Goal: Task Accomplishment & Management: Use online tool/utility

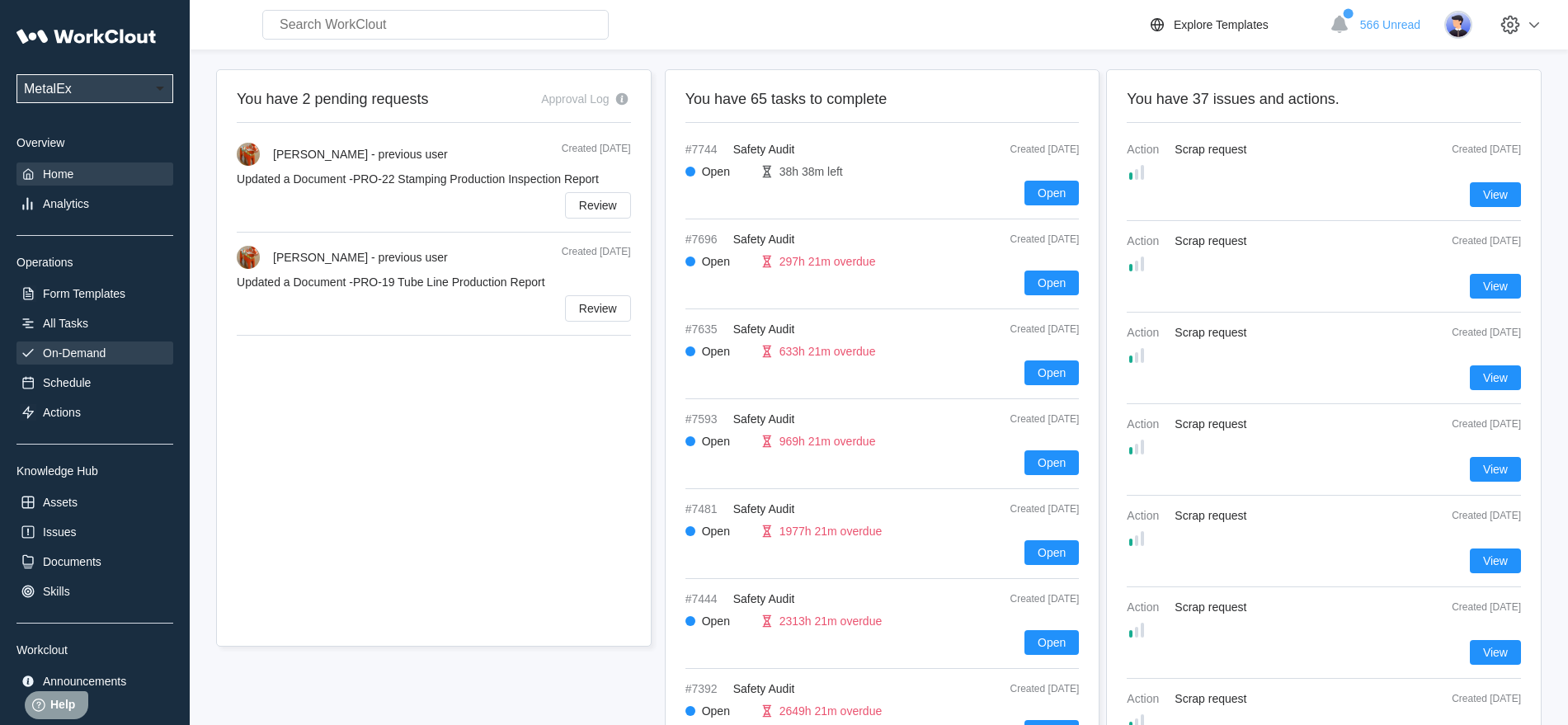
click at [88, 352] on div "On-Demand" at bounding box center [74, 353] width 63 height 14
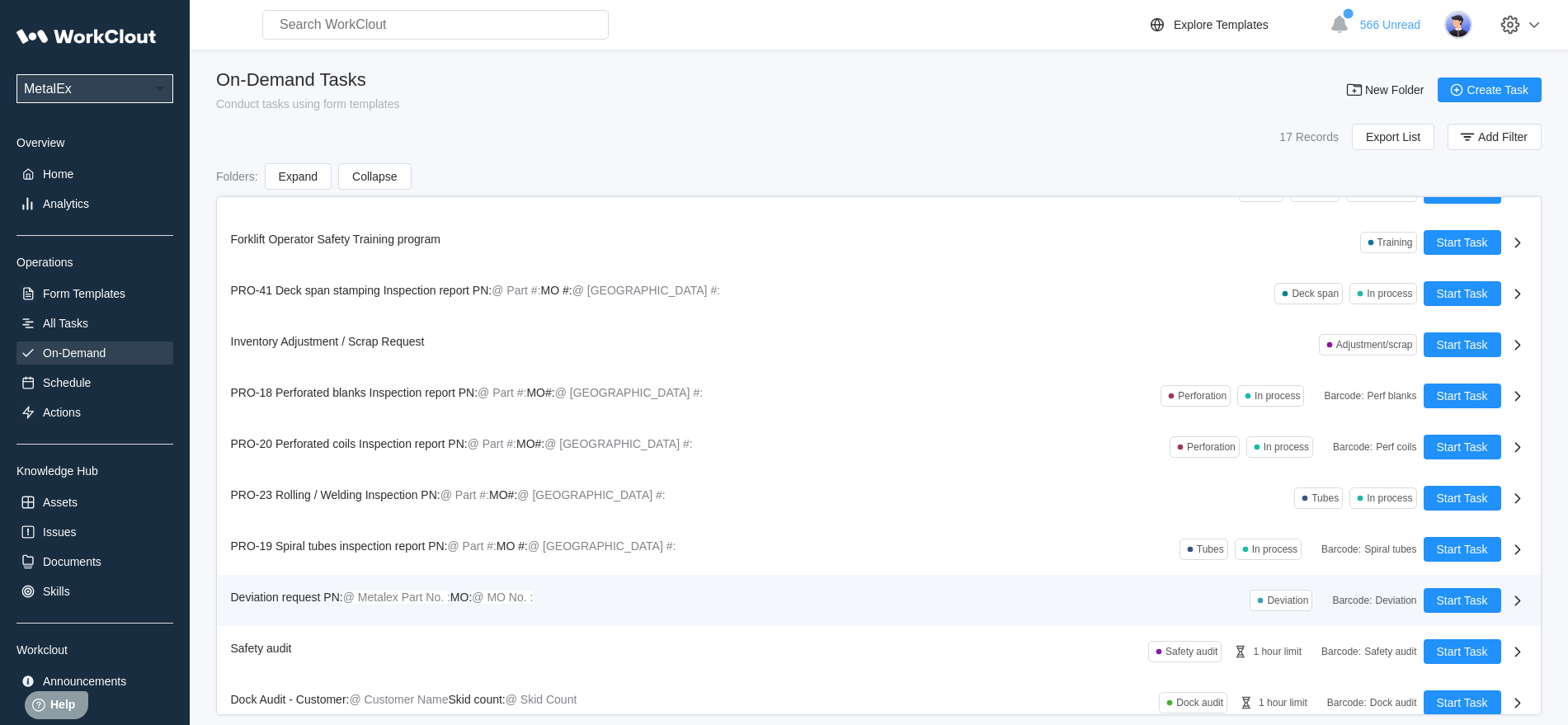
scroll to position [353, 0]
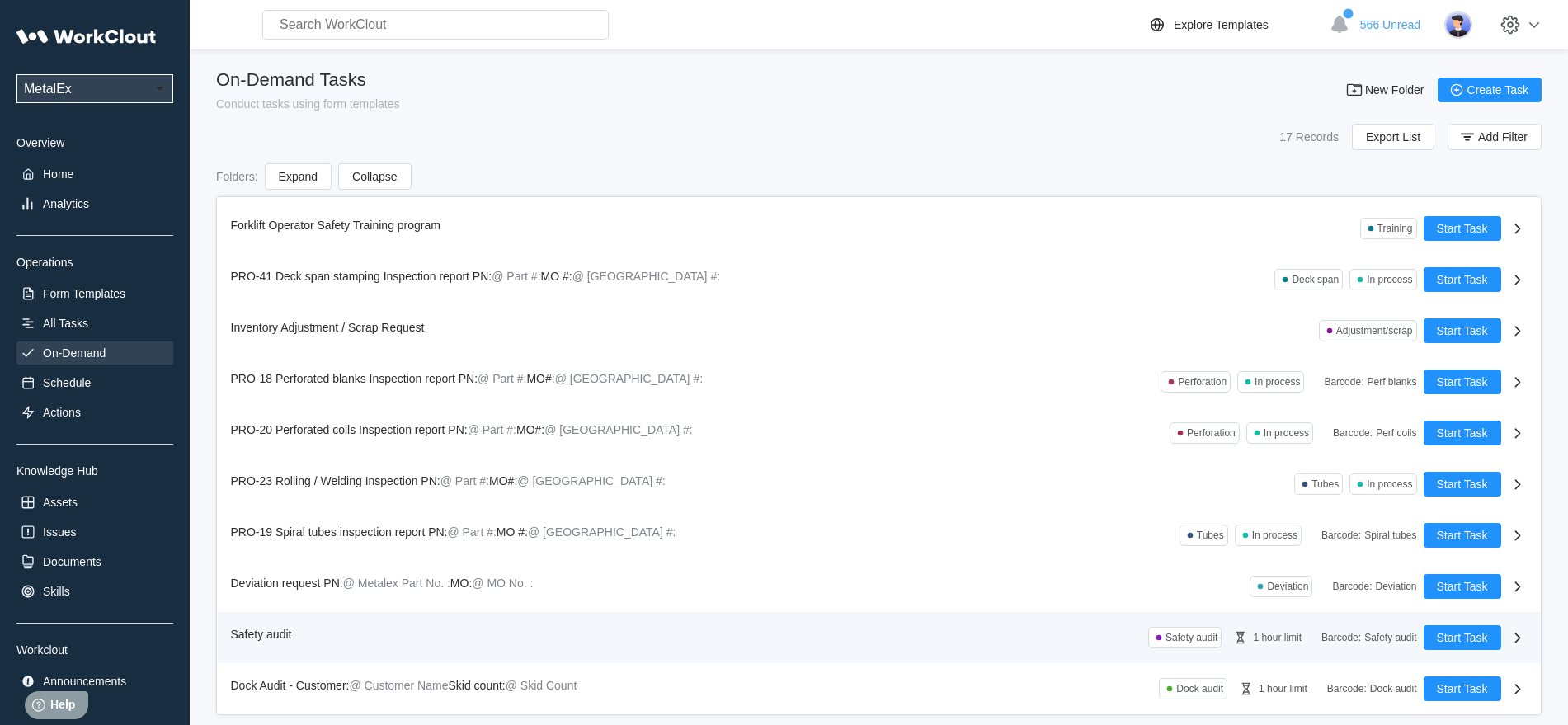
click at [275, 635] on span "Safety audit" at bounding box center [261, 635] width 61 height 14
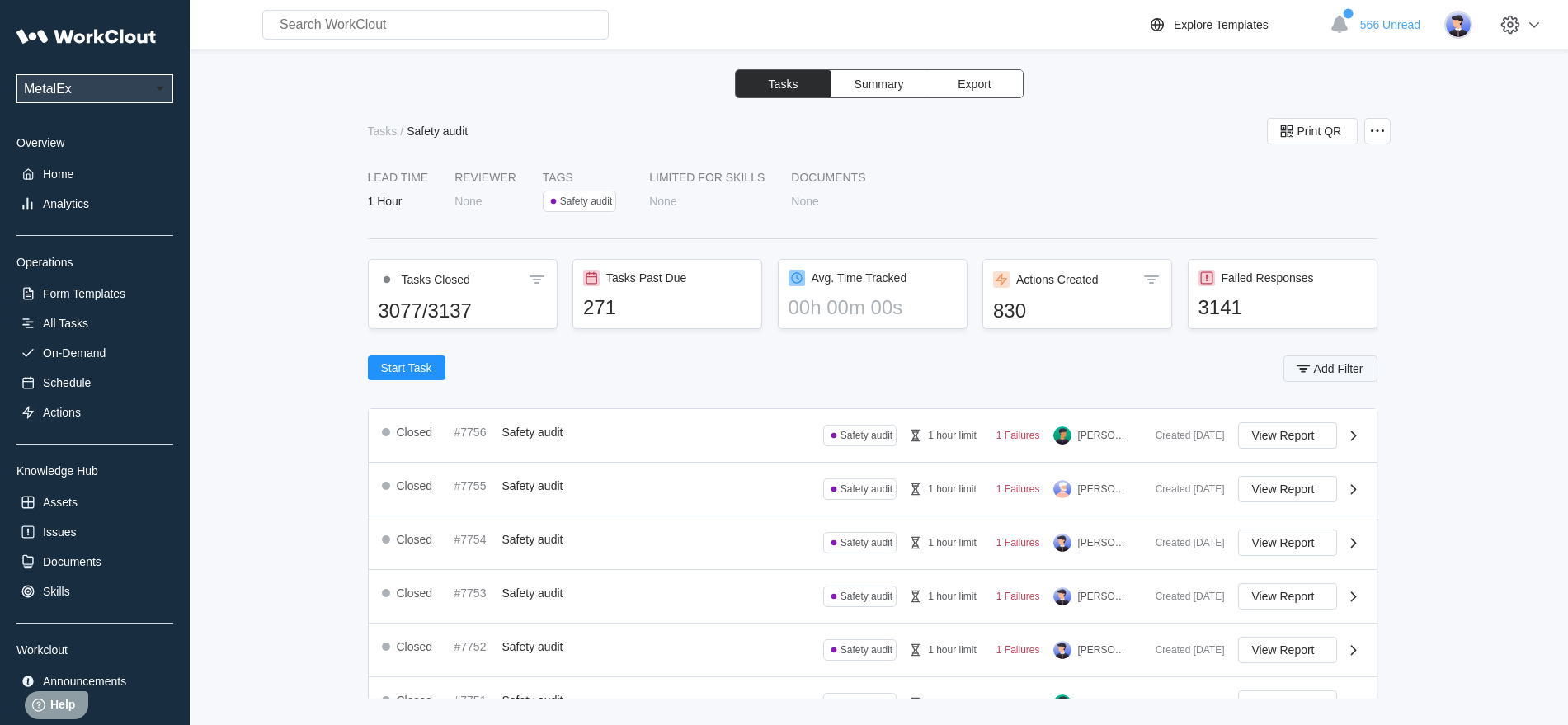
click at [1337, 374] on span "Add Filter" at bounding box center [1338, 369] width 49 height 12
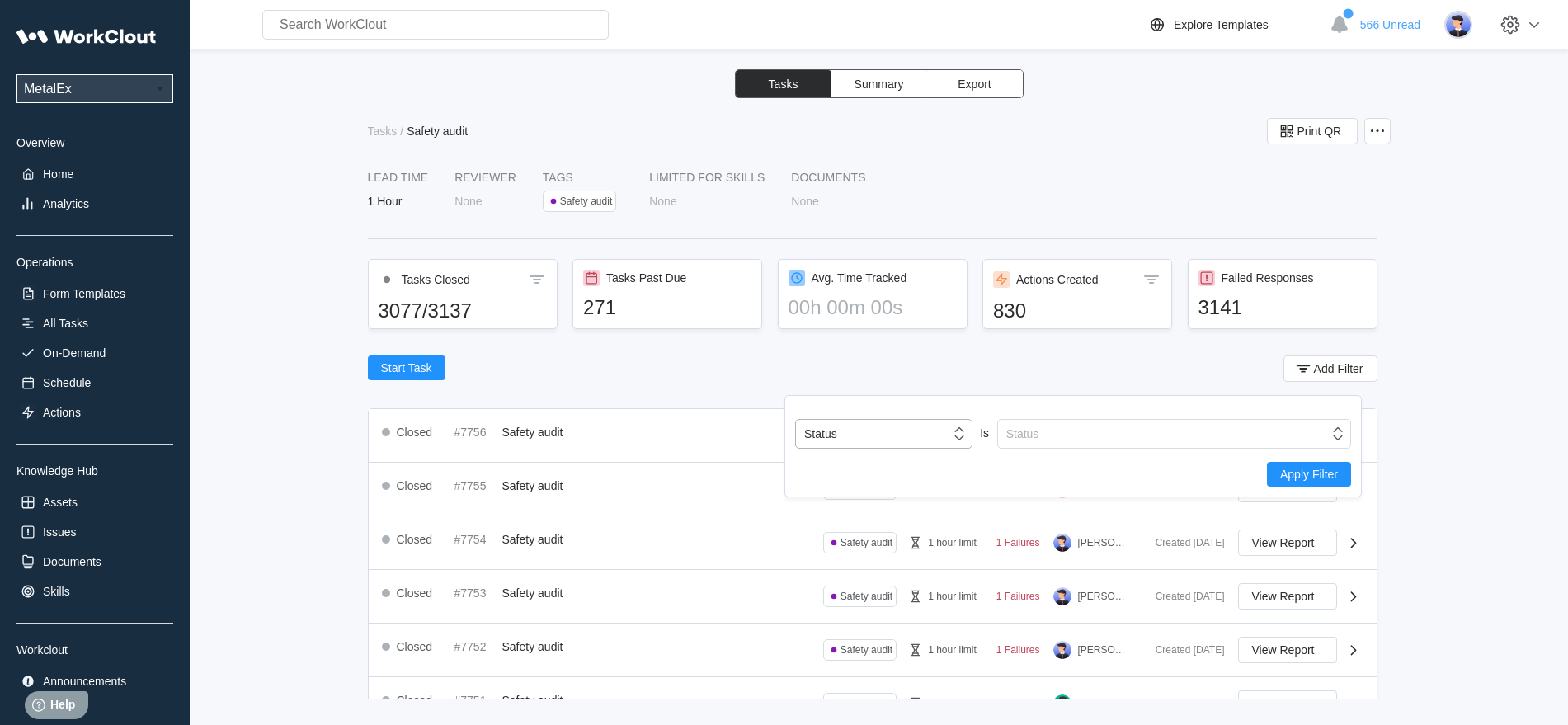
click at [960, 435] on icon at bounding box center [959, 433] width 18 height 18
click at [730, 368] on div "Start Task Add Filter" at bounding box center [872, 372] width 1010 height 33
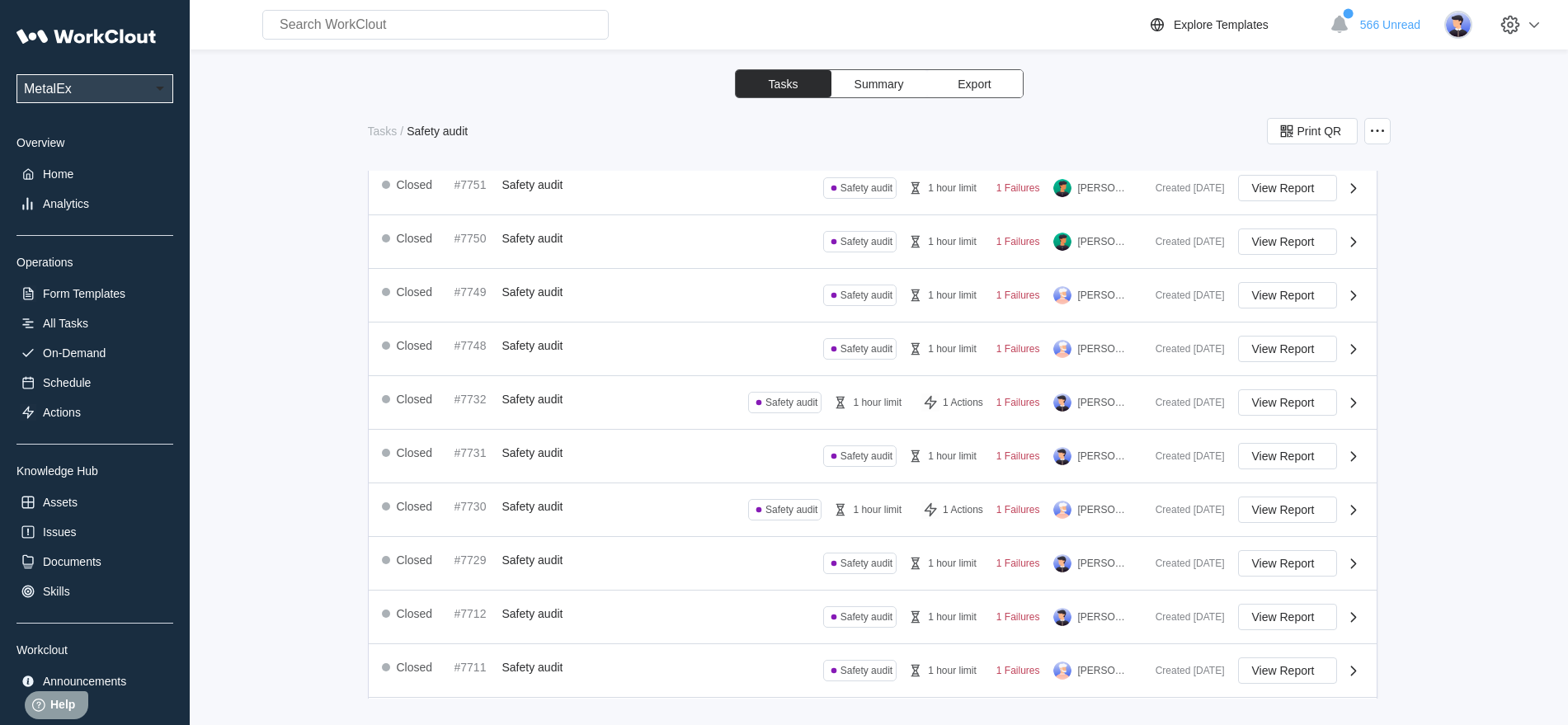
scroll to position [574, 0]
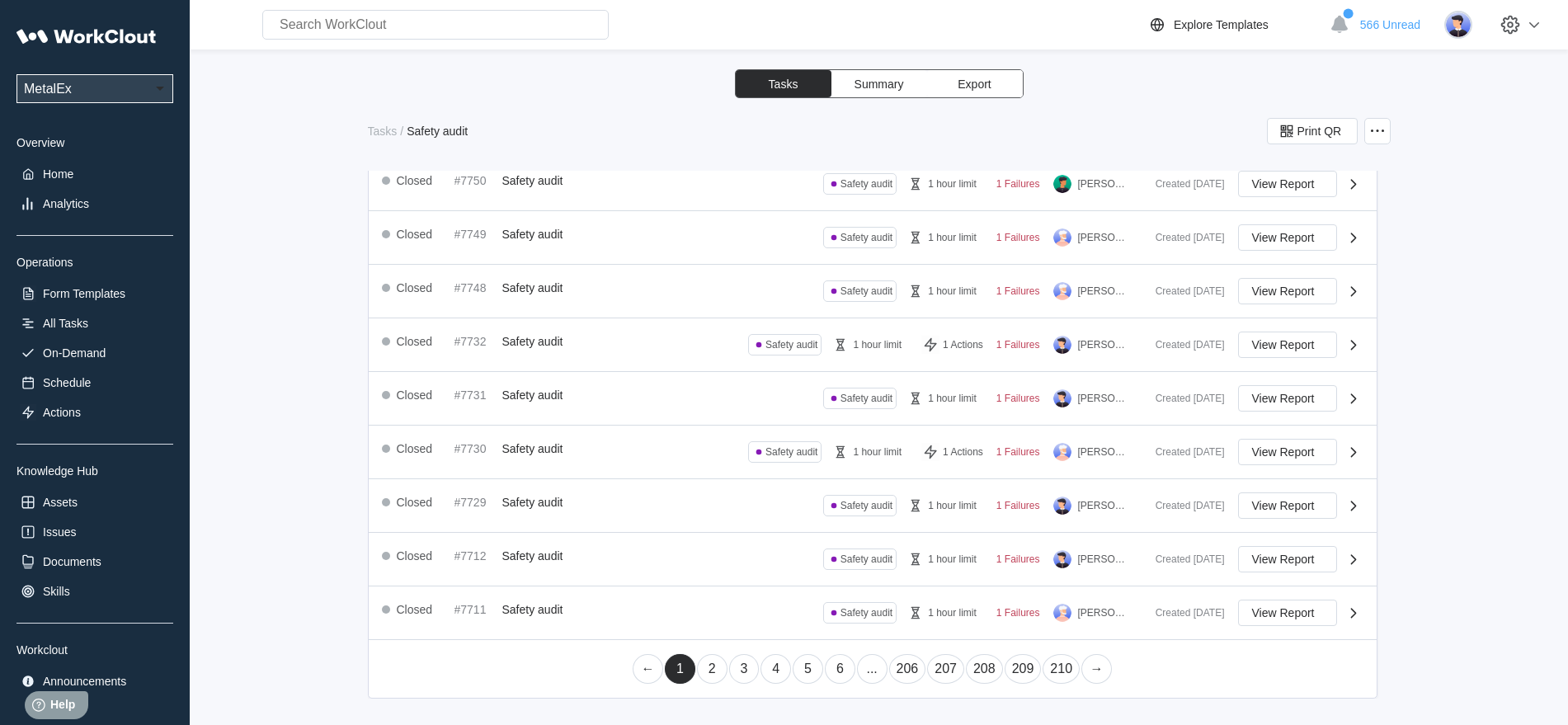
click at [703, 670] on link "2" at bounding box center [712, 669] width 31 height 30
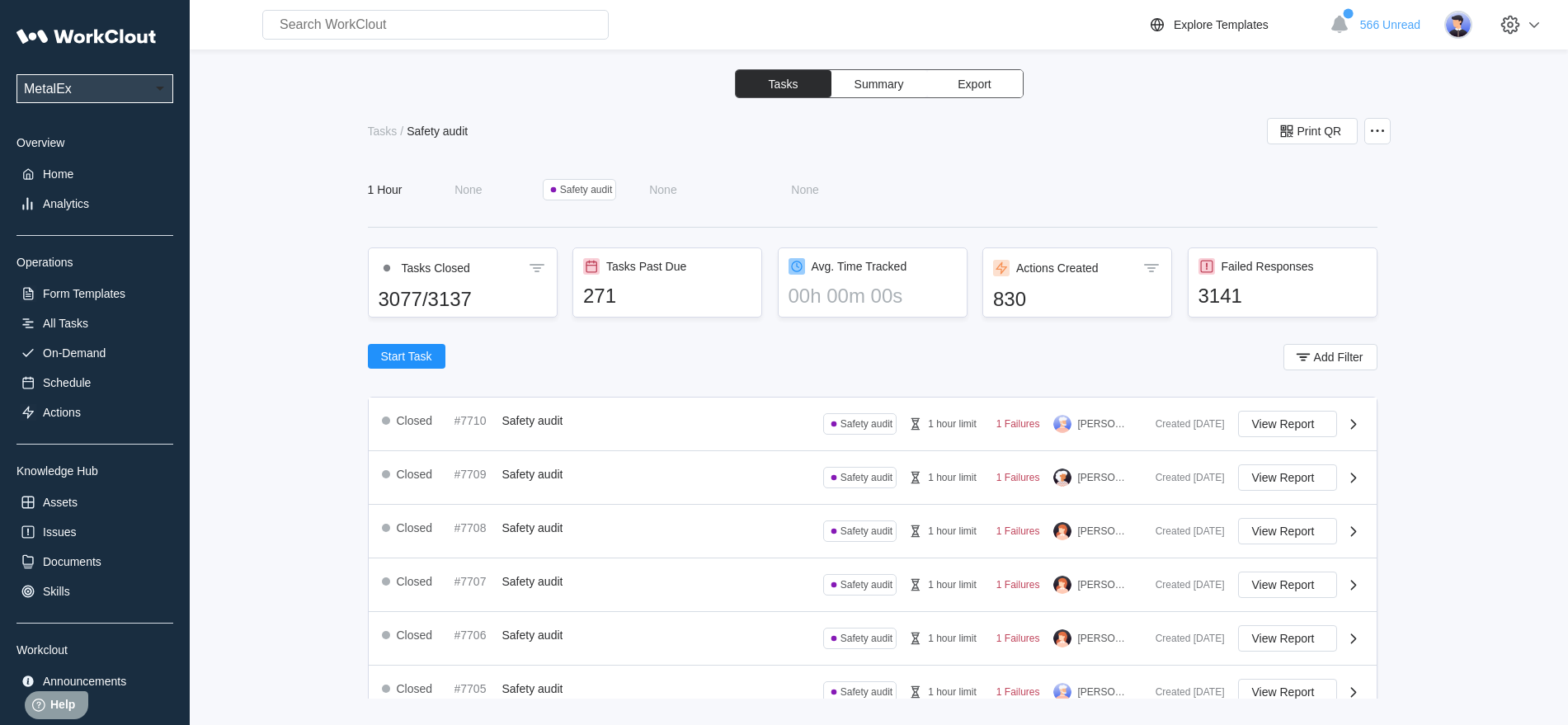
scroll to position [0, 0]
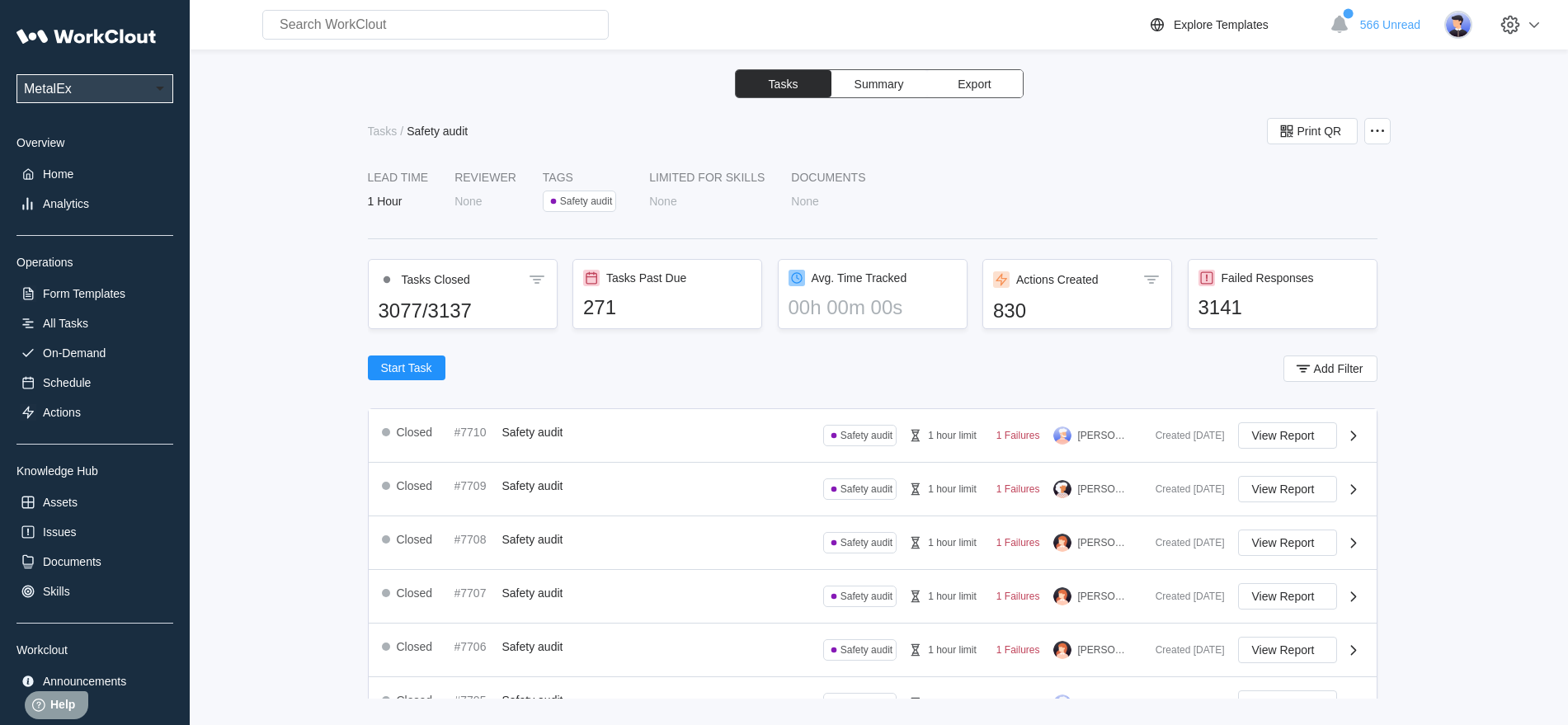
click at [539, 281] on icon at bounding box center [536, 279] width 20 height 20
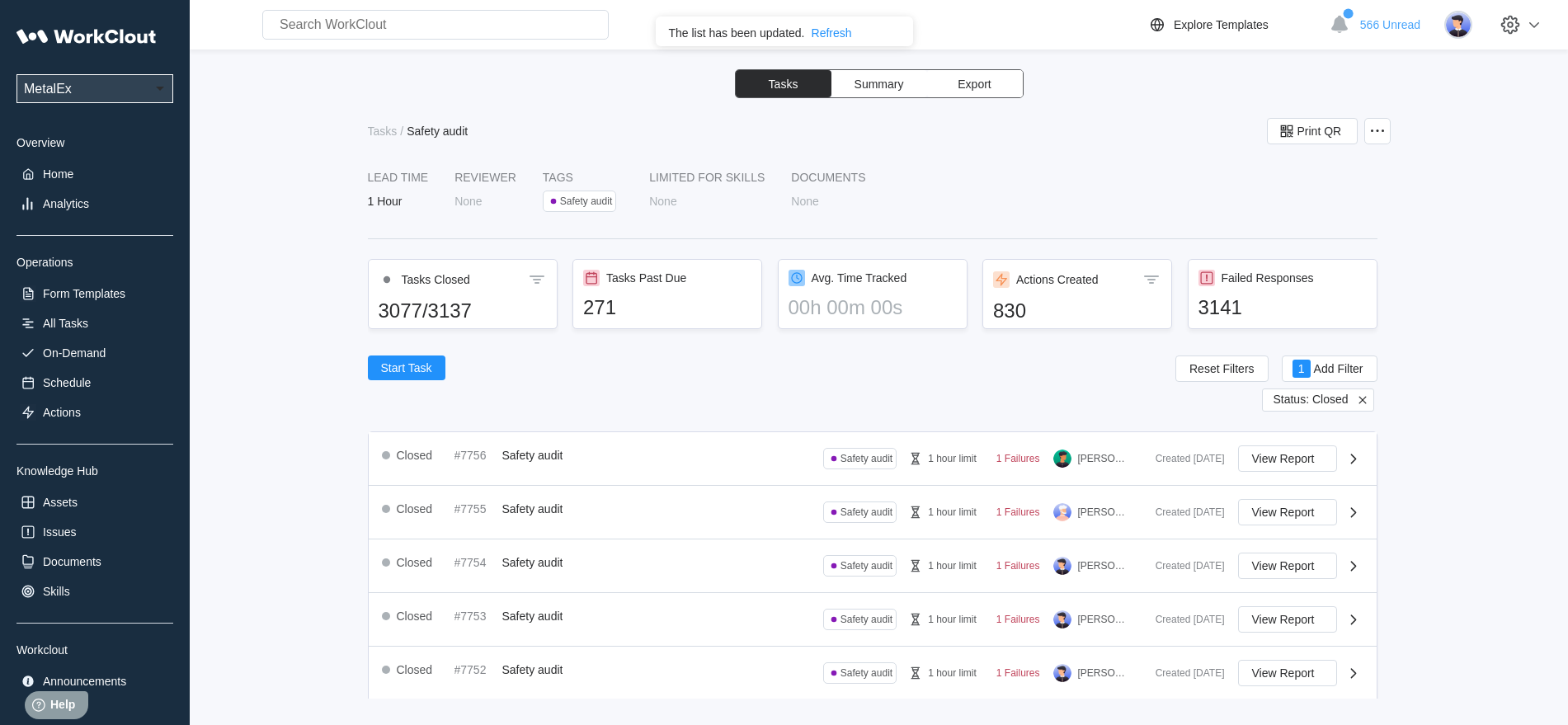
click at [539, 281] on icon at bounding box center [536, 279] width 20 height 20
click at [664, 279] on div "Tasks Past Due" at bounding box center [647, 278] width 80 height 14
click at [1355, 398] on icon at bounding box center [1362, 399] width 14 height 14
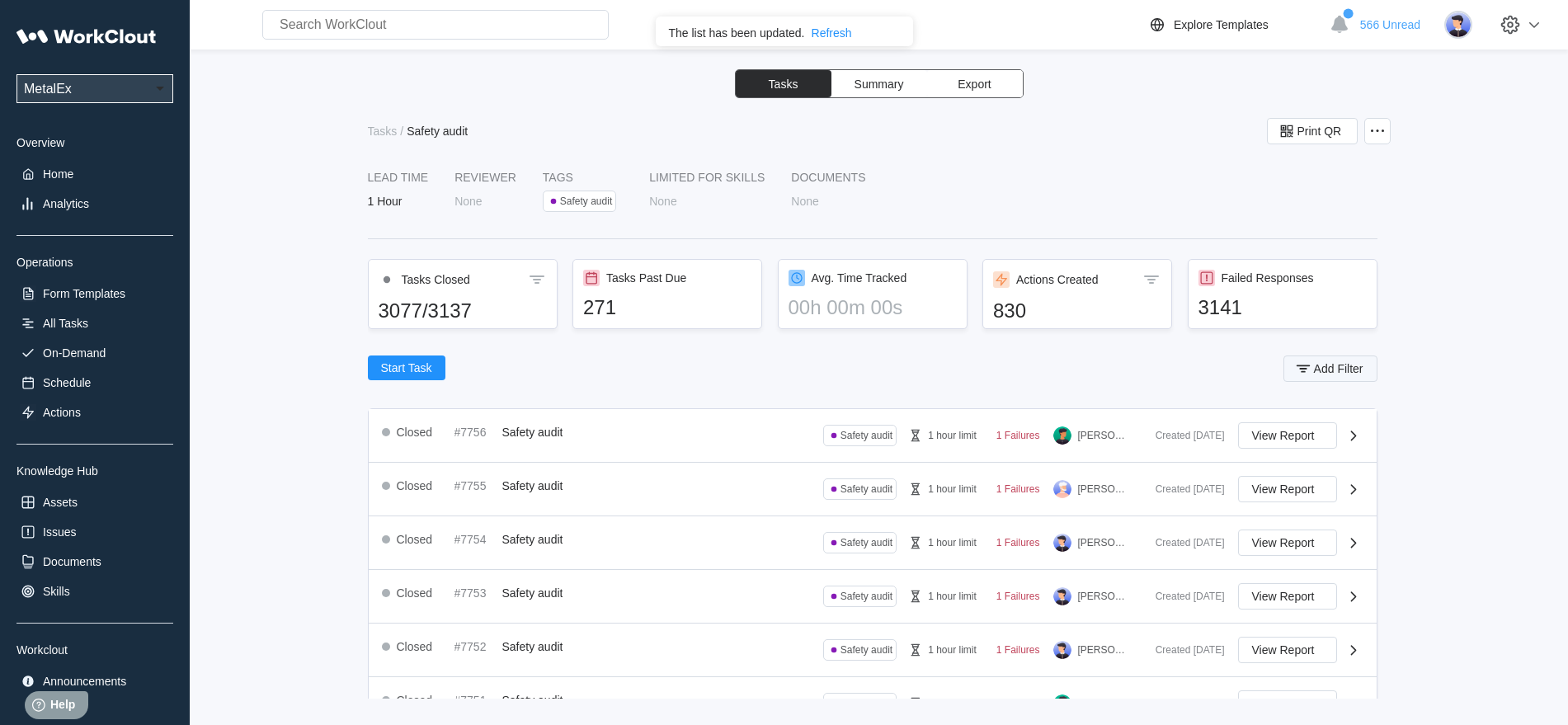
click at [1348, 366] on button "Add Filter" at bounding box center [1330, 368] width 94 height 26
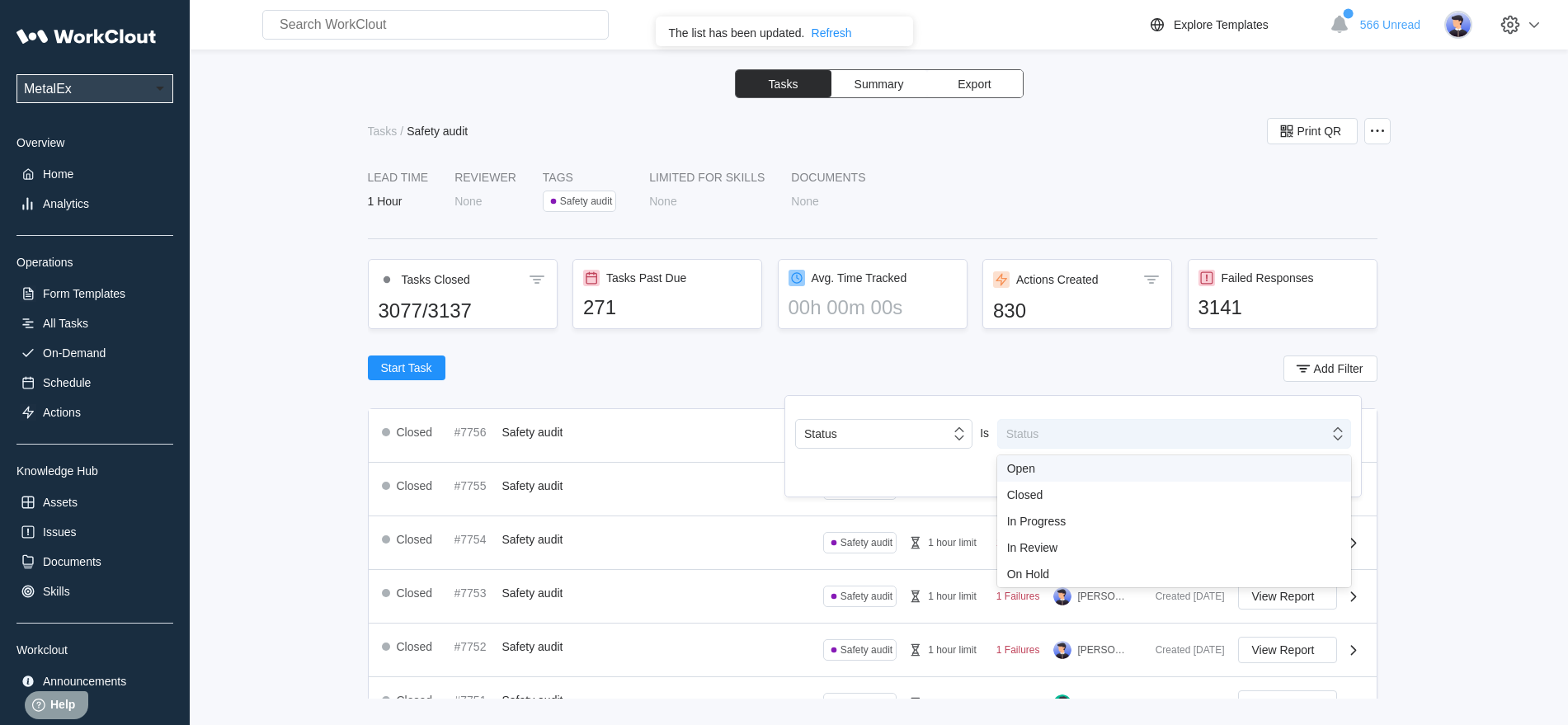
click at [1337, 435] on icon at bounding box center [1337, 433] width 18 height 18
click at [1042, 521] on div "In Progress" at bounding box center [1174, 522] width 334 height 14
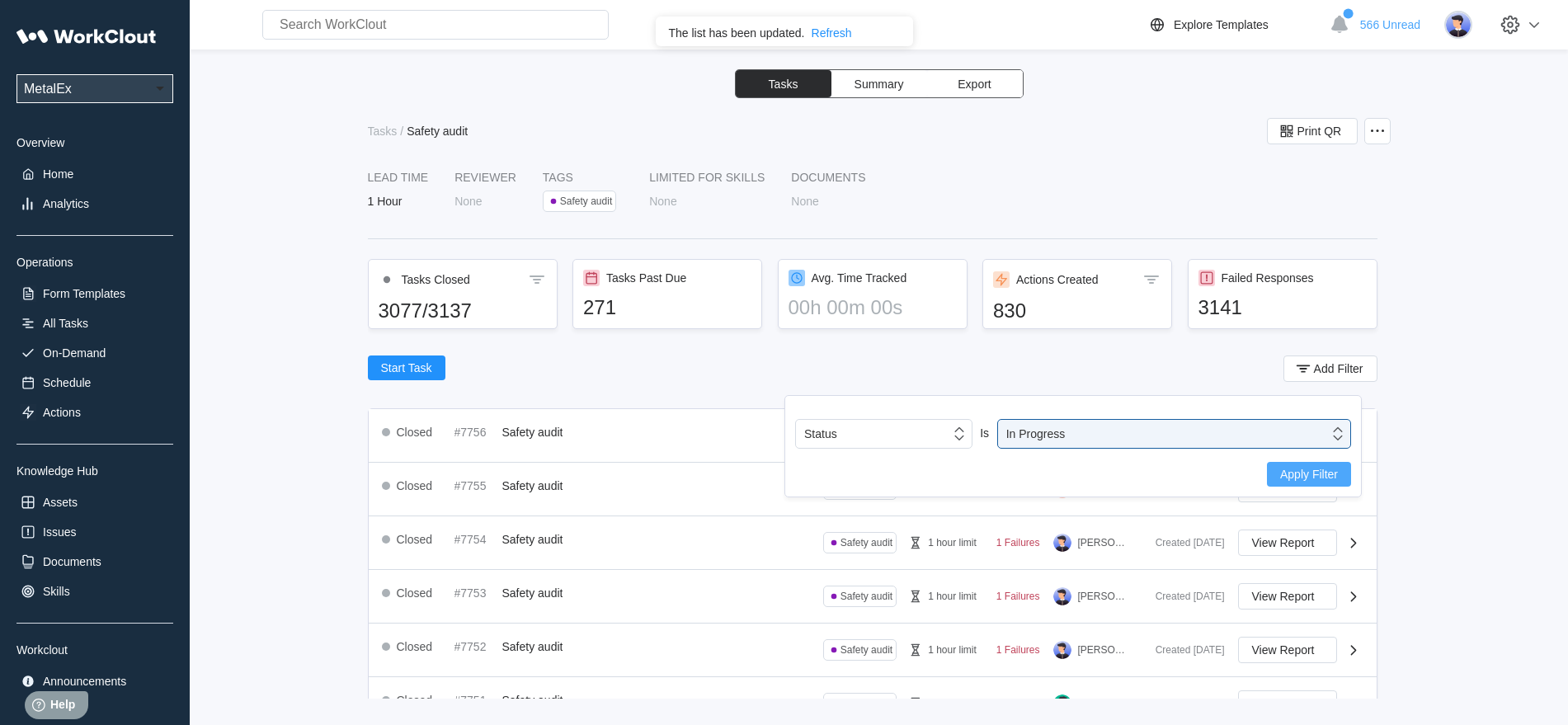
click at [1303, 475] on span "Apply Filter" at bounding box center [1309, 475] width 58 height 12
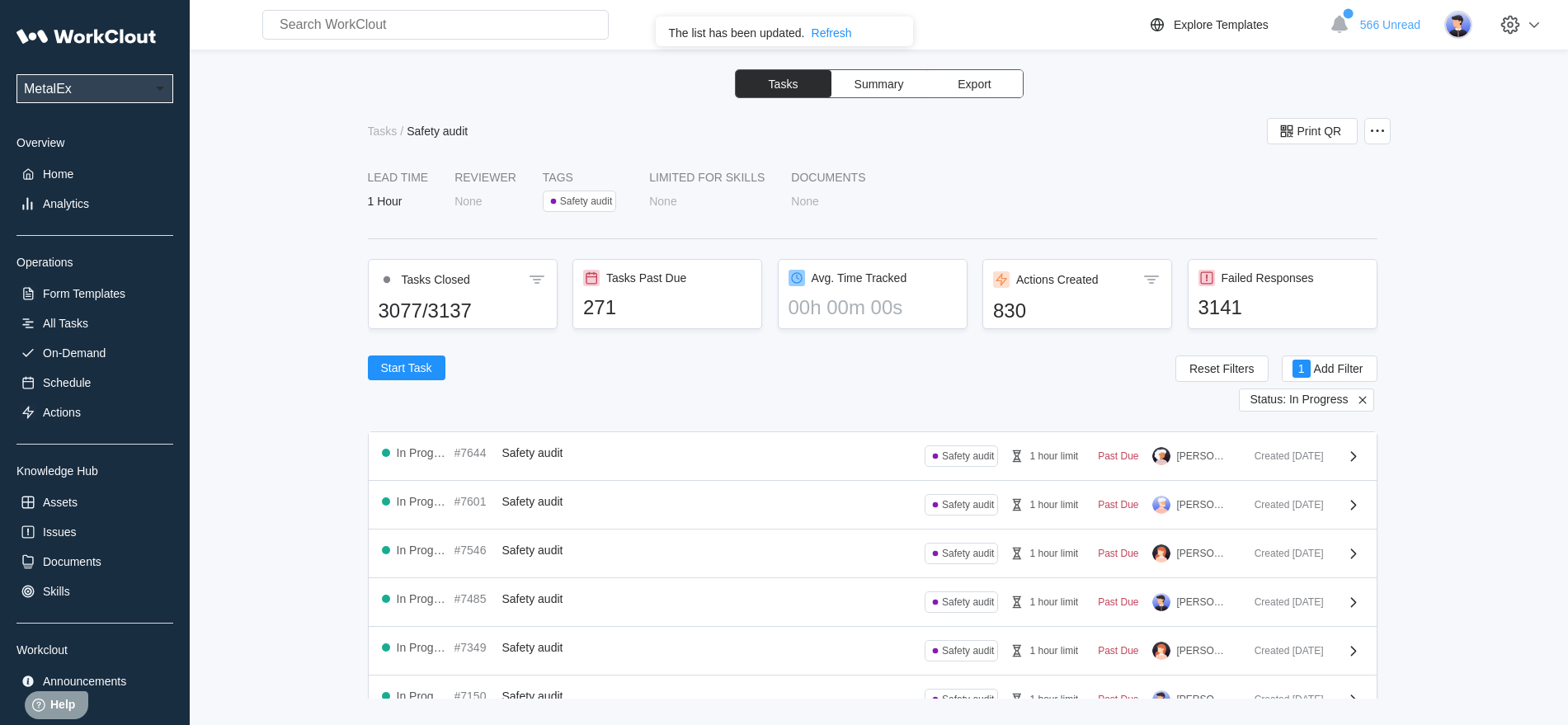
click at [1355, 401] on icon at bounding box center [1362, 399] width 14 height 14
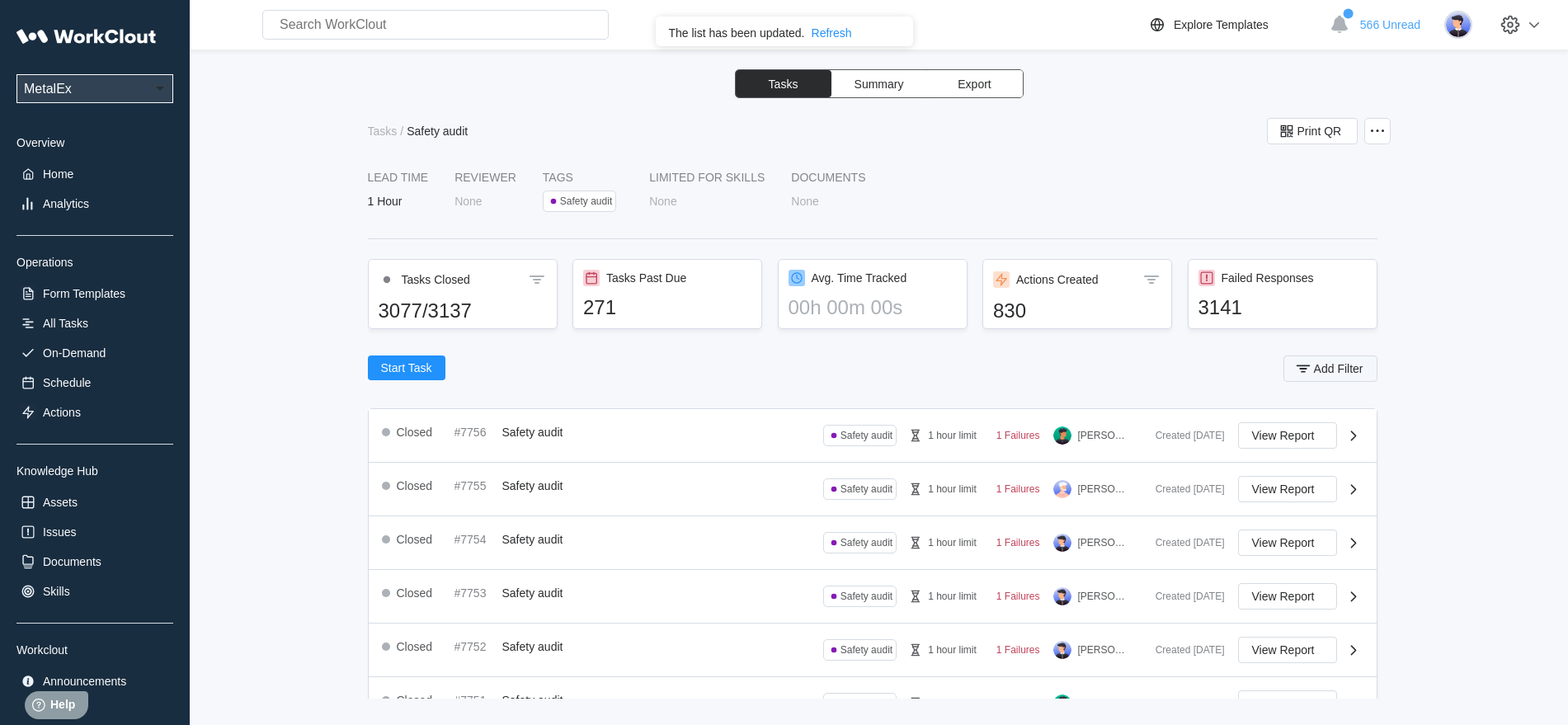
click at [1337, 374] on span "Add Filter" at bounding box center [1338, 369] width 49 height 12
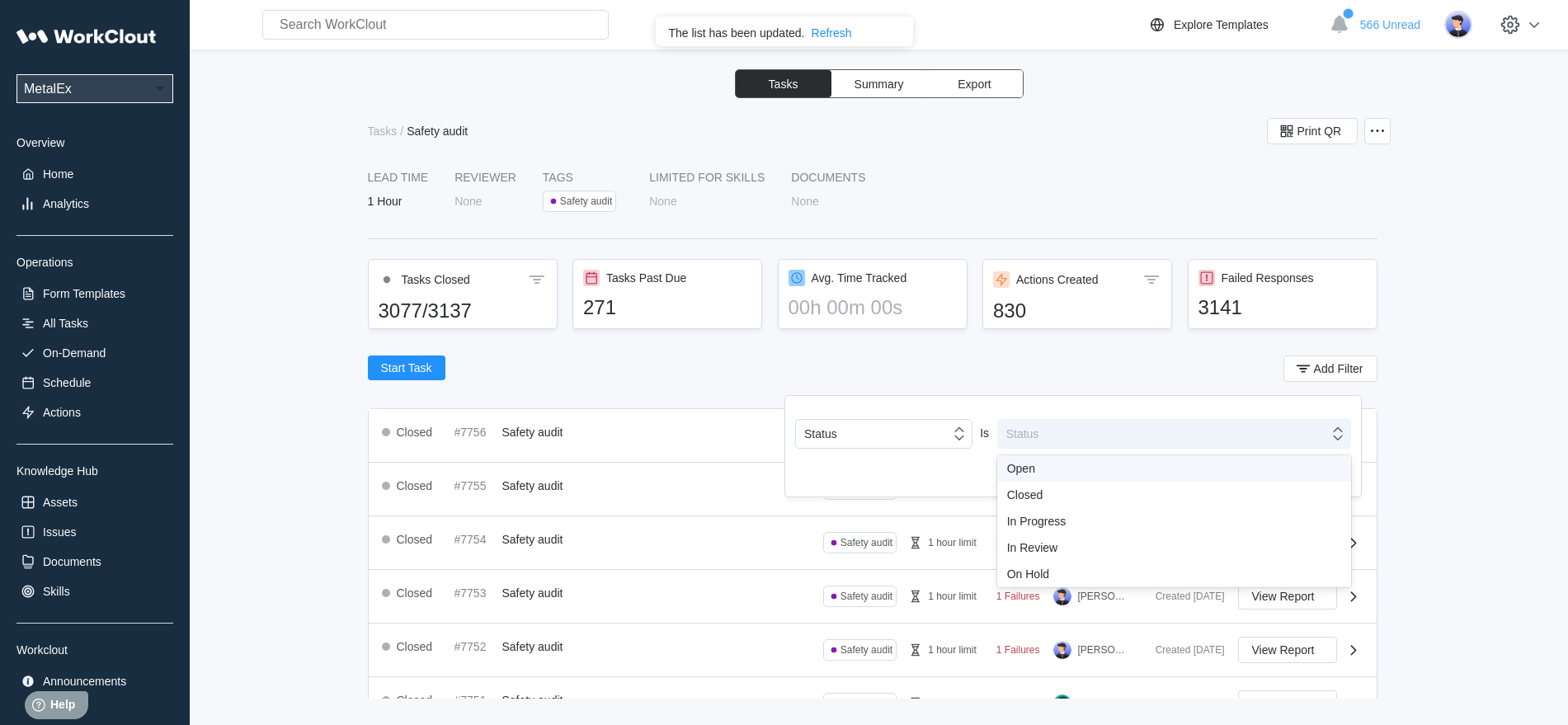
click at [1337, 437] on icon at bounding box center [1337, 433] width 18 height 18
click at [1041, 467] on div "Open" at bounding box center [1174, 469] width 334 height 14
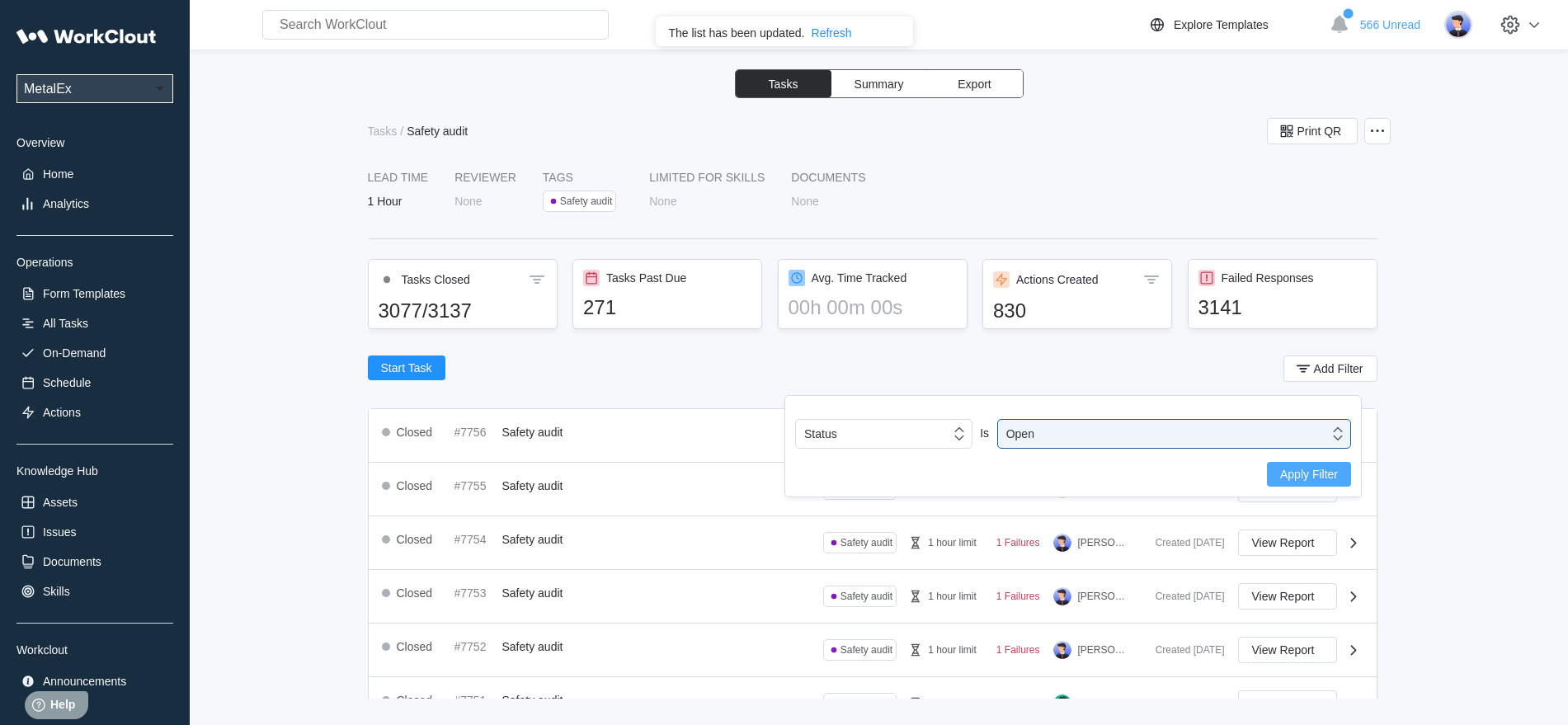
click at [1305, 473] on span "Apply Filter" at bounding box center [1309, 475] width 58 height 12
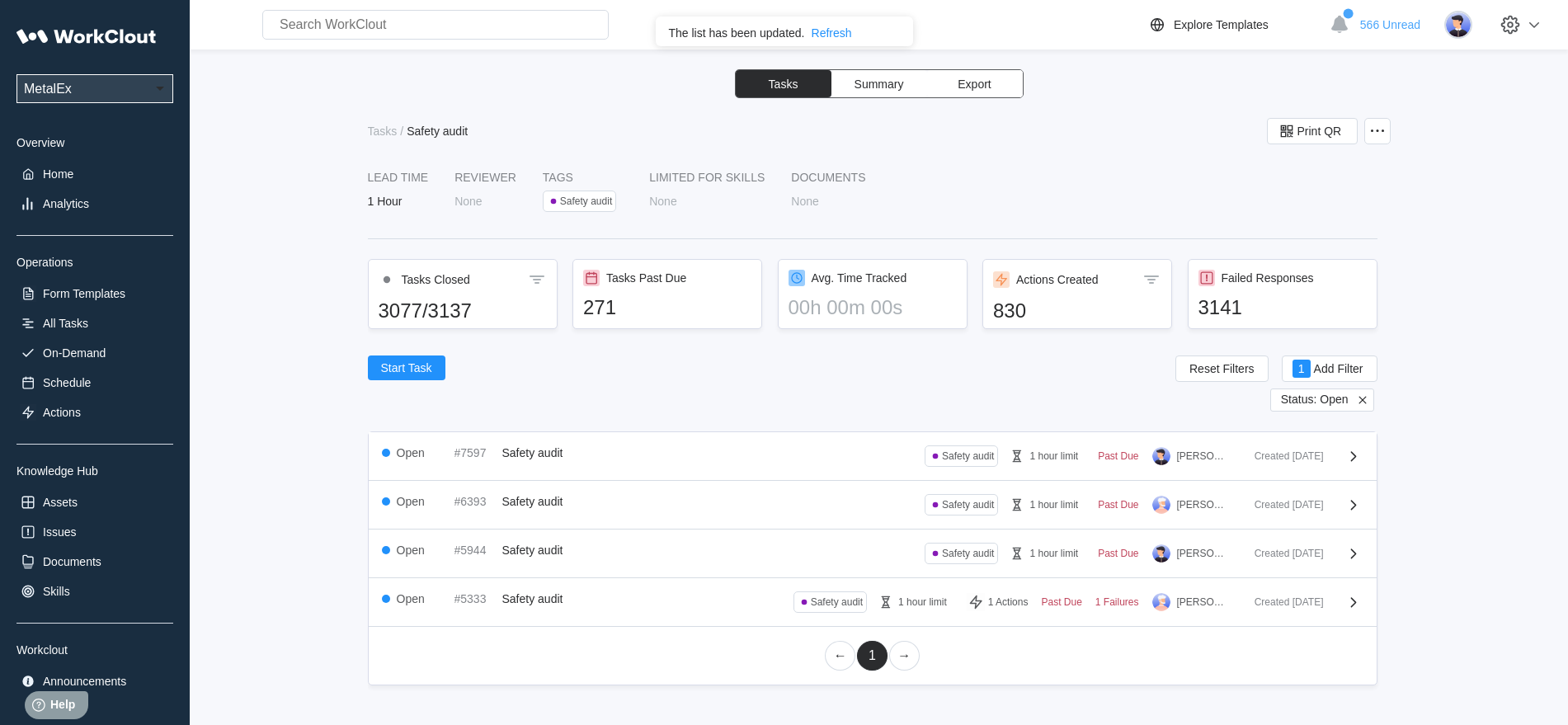
click at [1361, 400] on icon at bounding box center [1362, 399] width 8 height 8
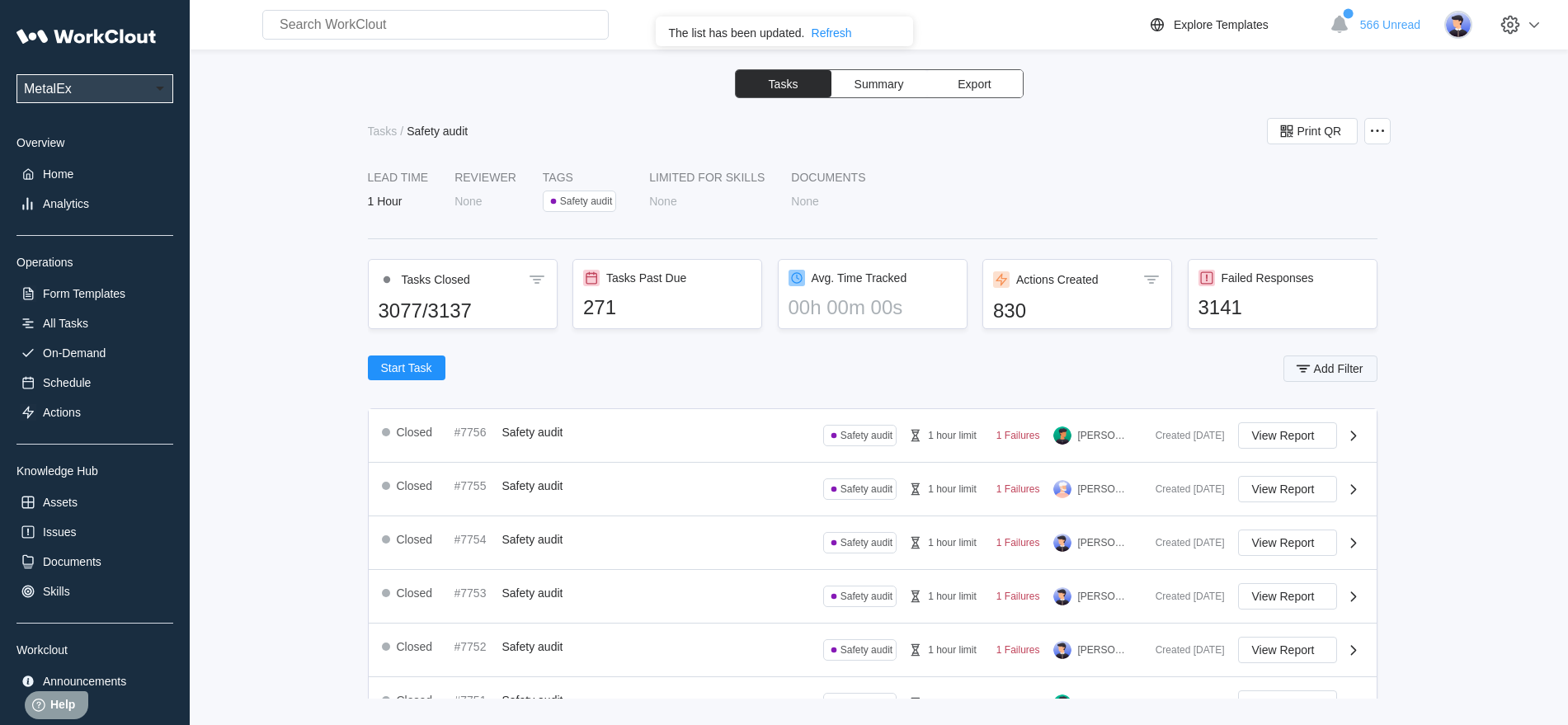
click at [1318, 372] on span "Add Filter" at bounding box center [1338, 369] width 49 height 12
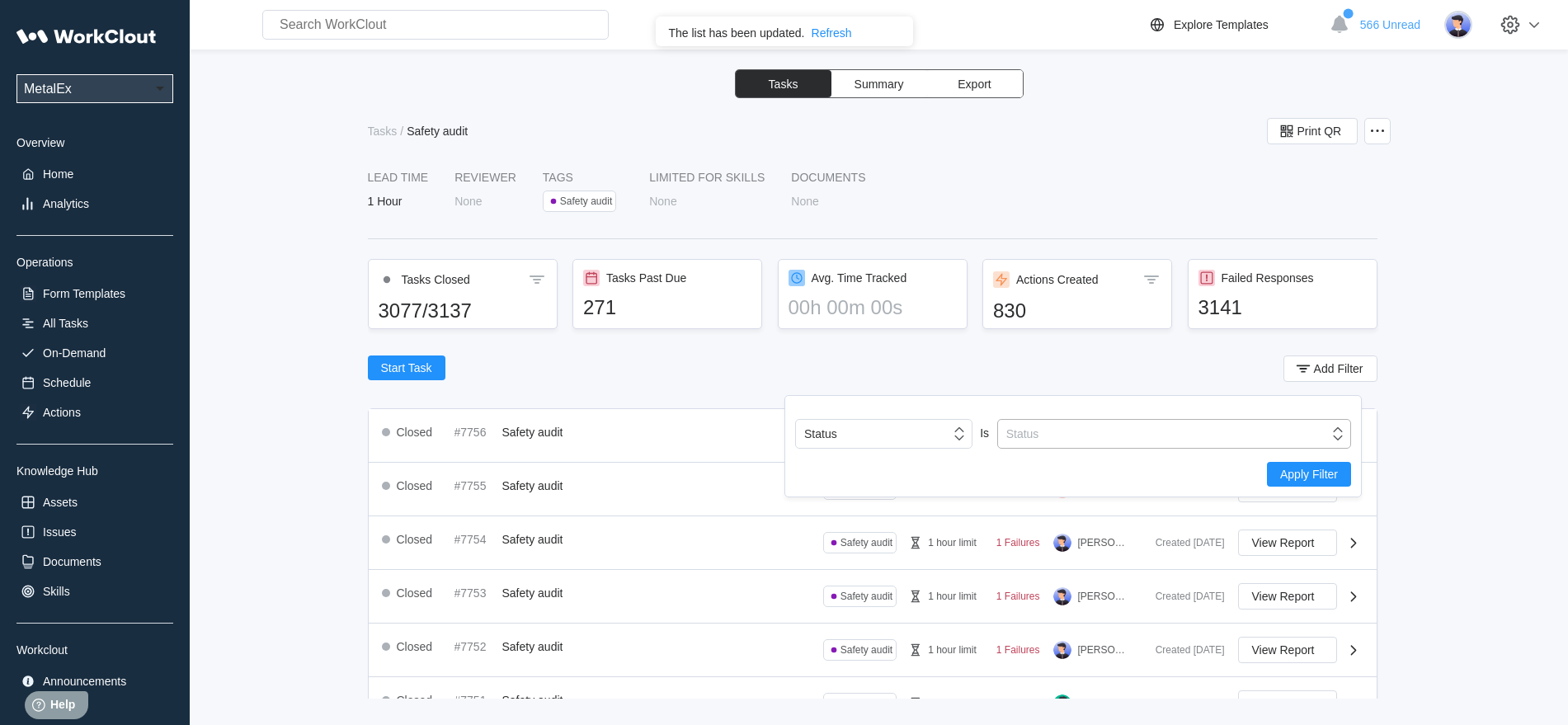
click at [1335, 436] on icon at bounding box center [1337, 434] width 9 height 14
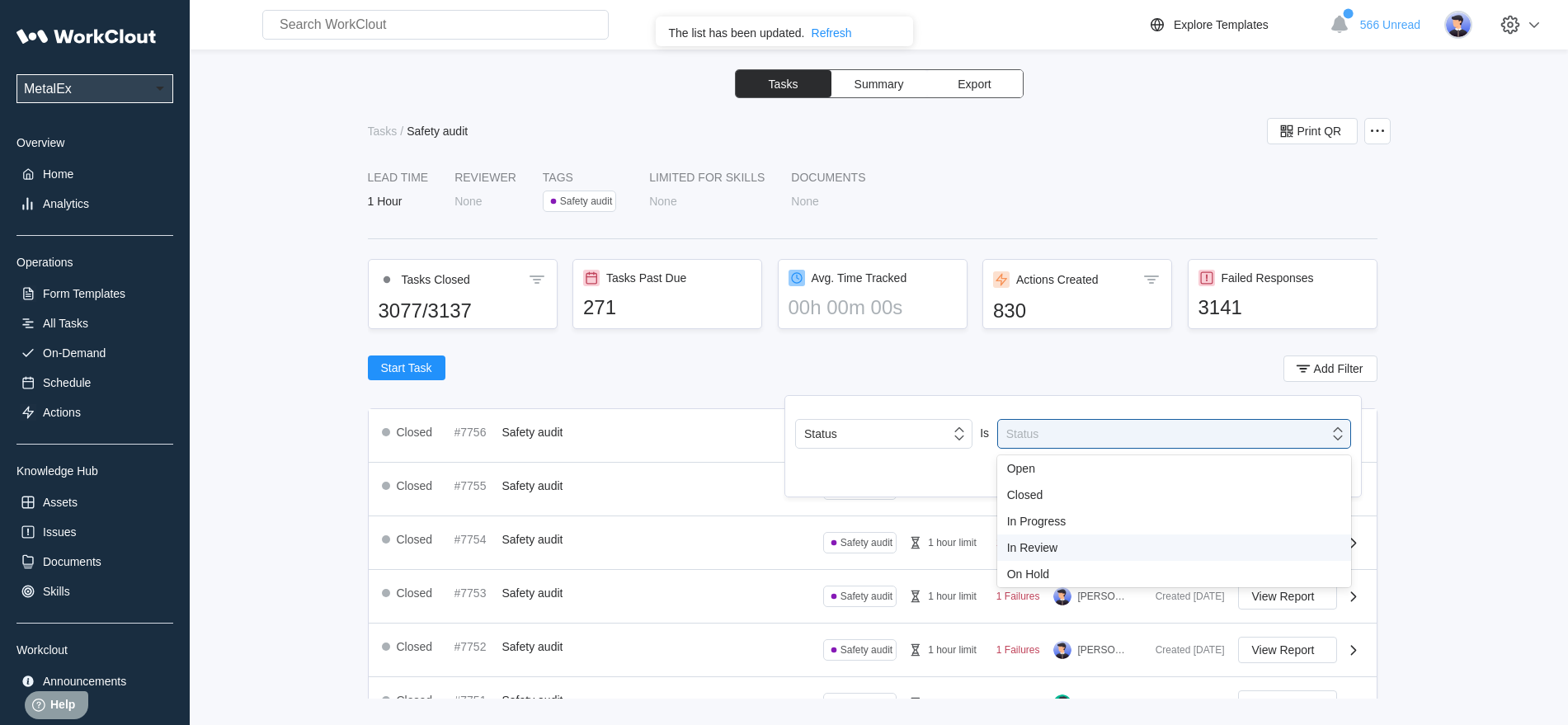
click at [1043, 546] on div "In Review" at bounding box center [1174, 548] width 334 height 14
click at [1323, 473] on span "Apply Filter" at bounding box center [1309, 475] width 58 height 12
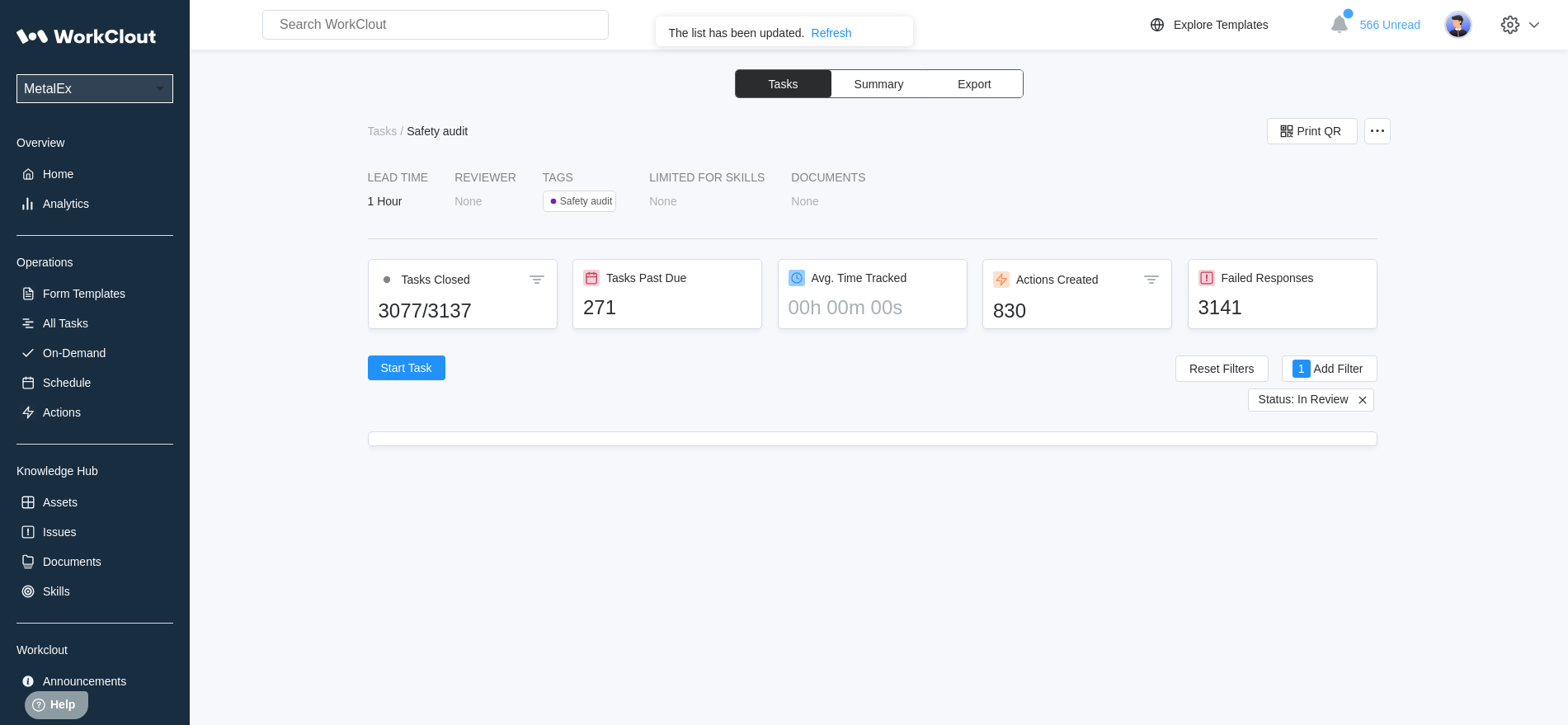
click at [1362, 400] on icon at bounding box center [1362, 399] width 8 height 8
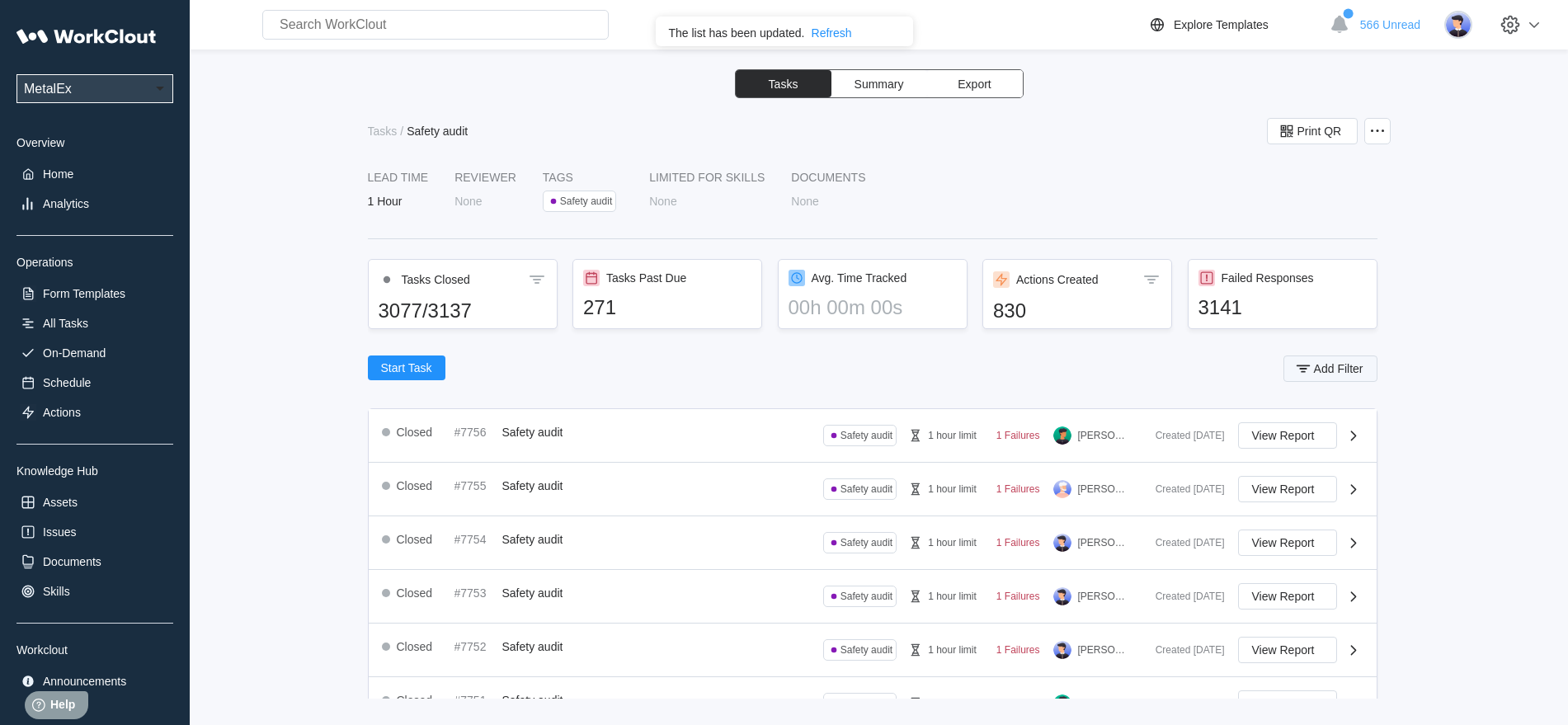
click at [1346, 367] on span "Add Filter" at bounding box center [1338, 369] width 49 height 12
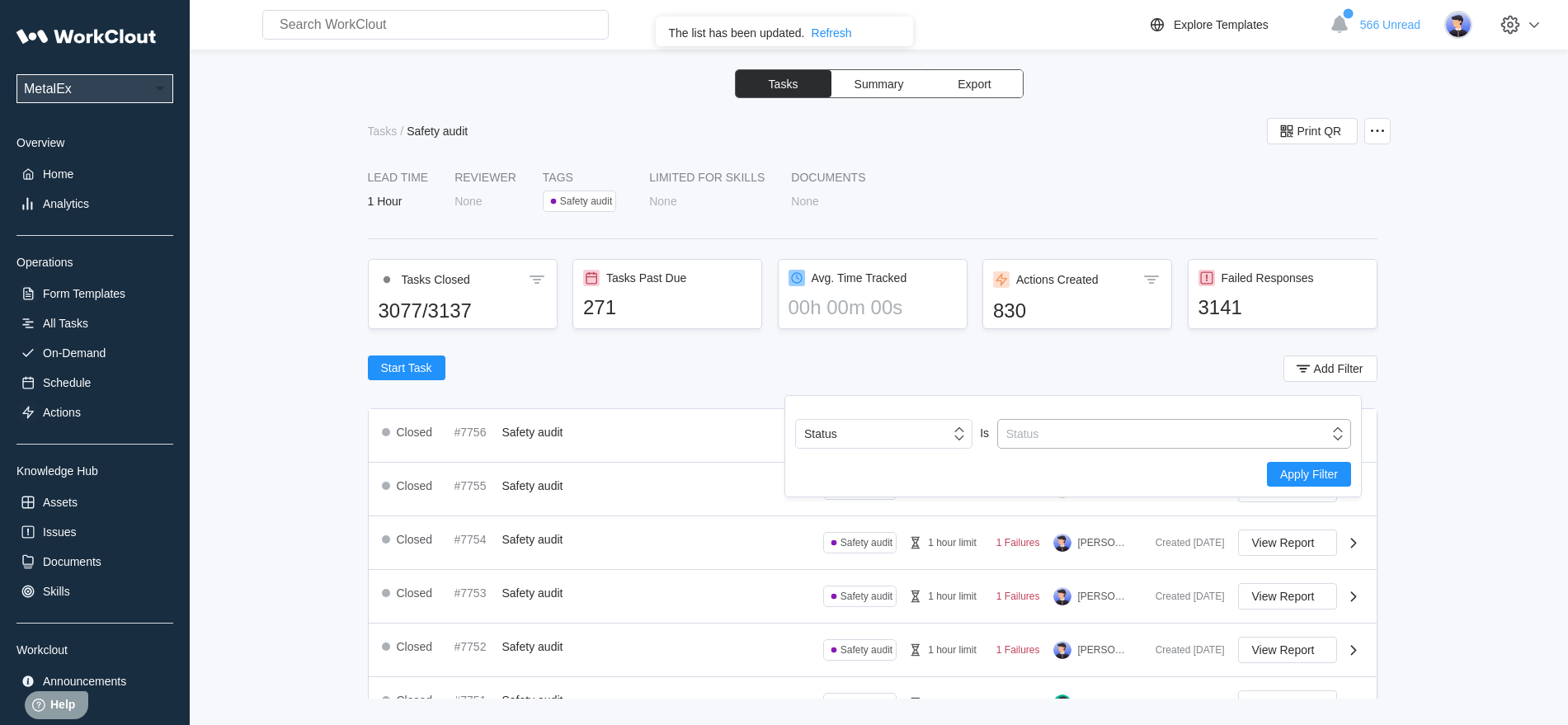
click at [1339, 431] on icon at bounding box center [1337, 433] width 18 height 18
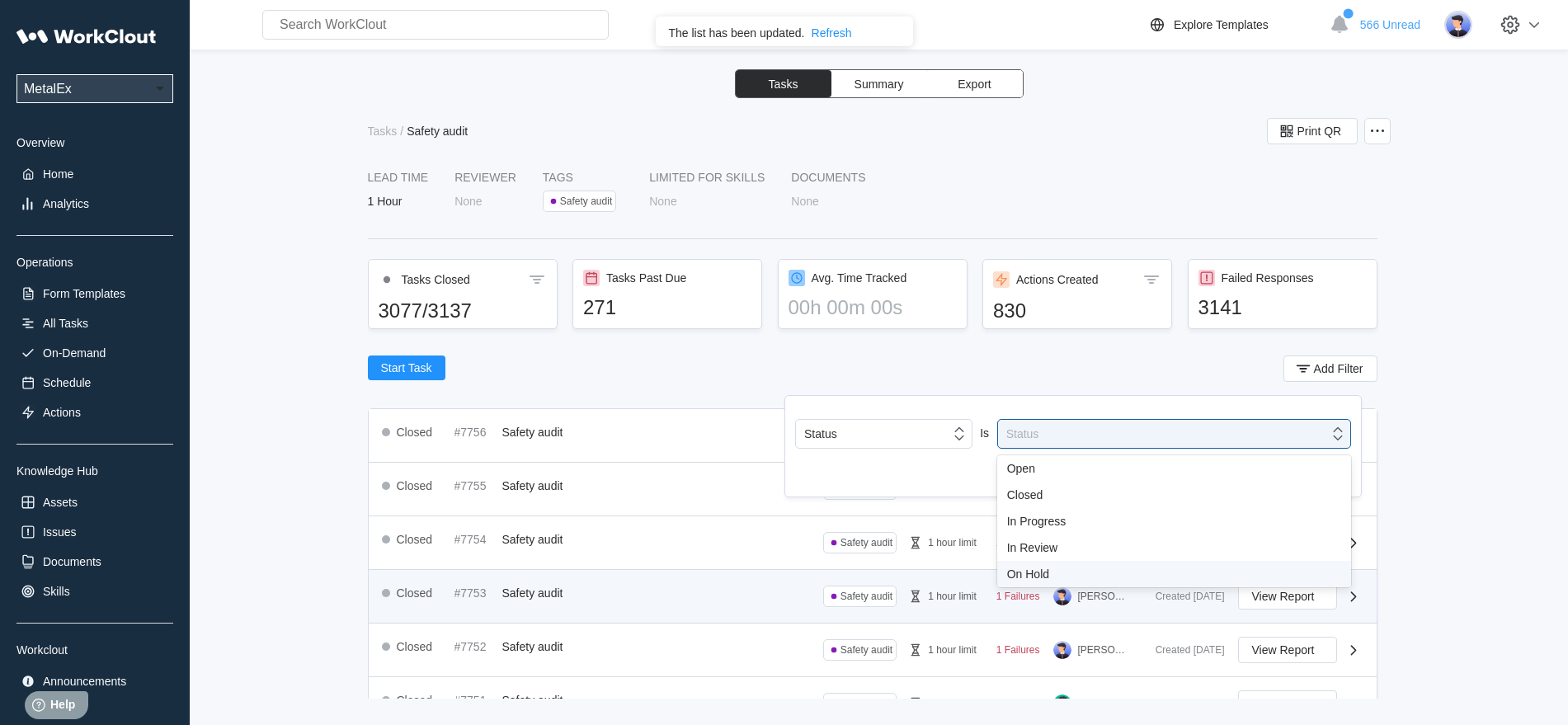
click at [1045, 578] on div "On Hold" at bounding box center [1174, 574] width 334 height 14
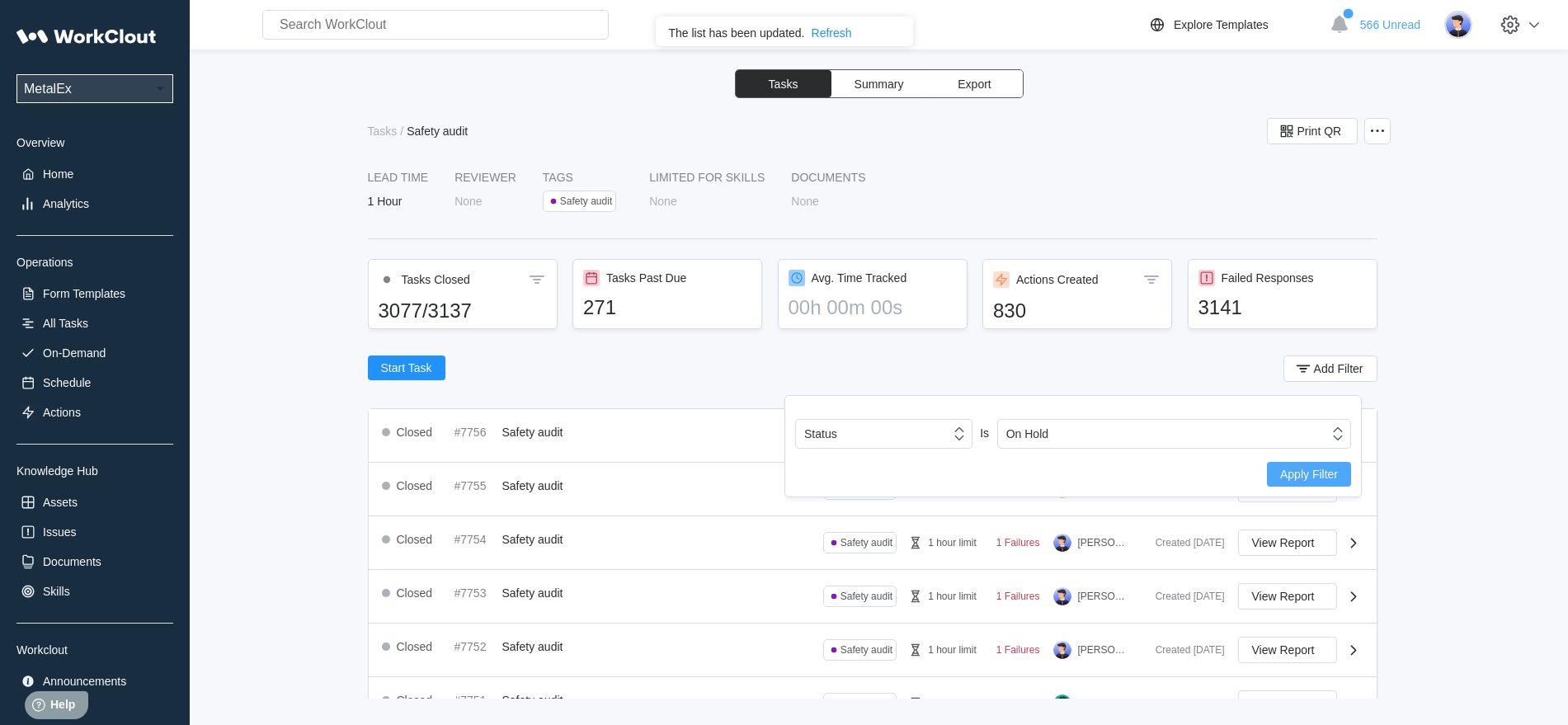
click at [1313, 475] on span "Apply Filter" at bounding box center [1309, 475] width 58 height 12
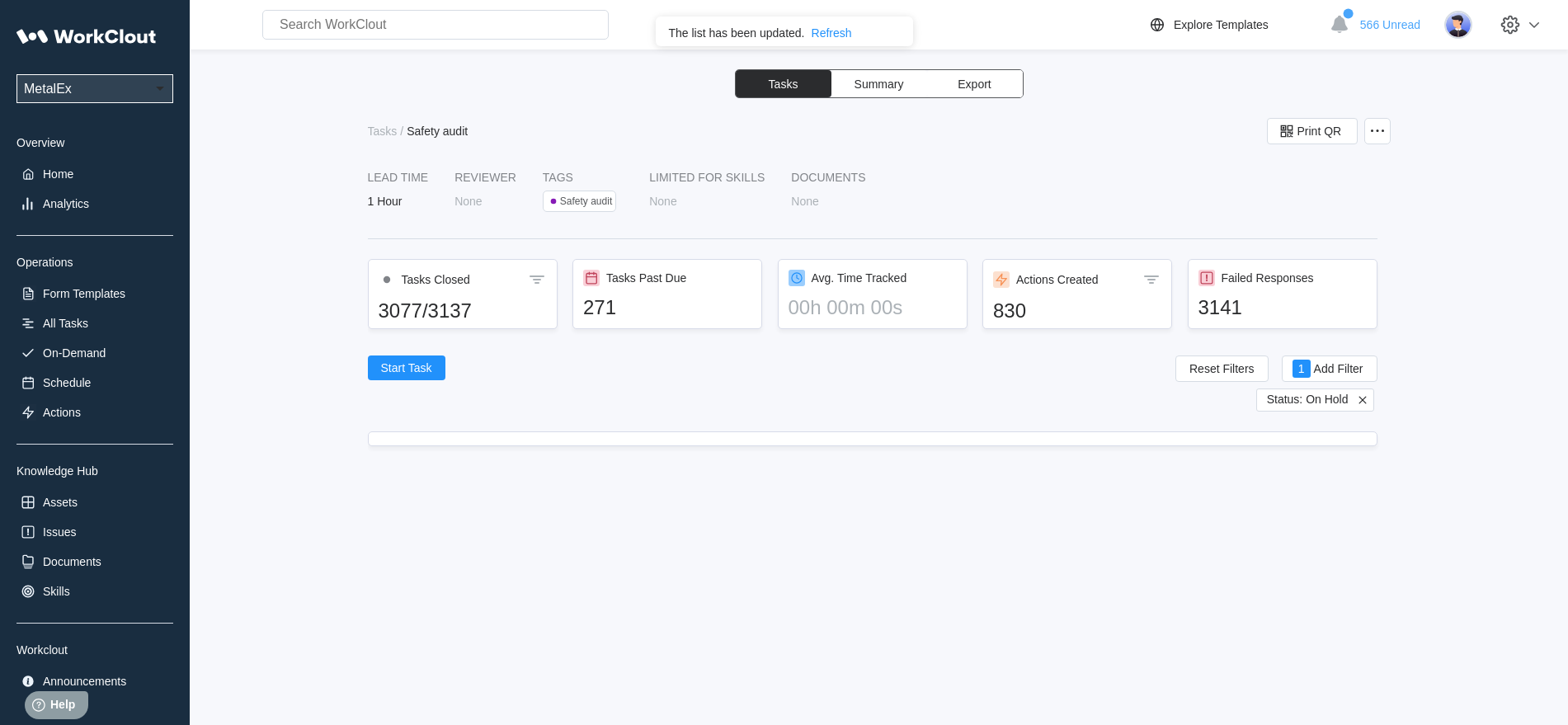
click at [1366, 400] on icon at bounding box center [1362, 399] width 14 height 14
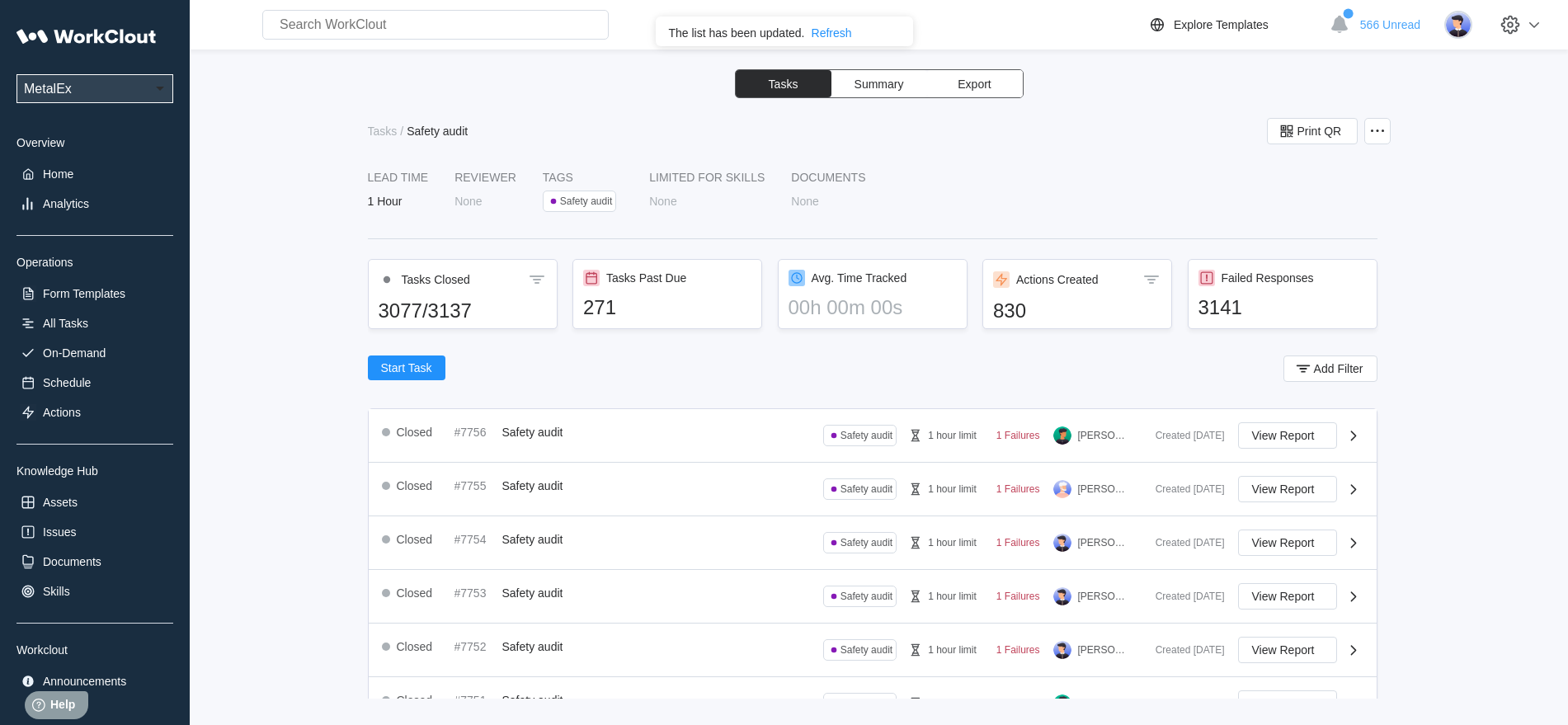
click at [1125, 126] on div "Tasks / Safety audit" at bounding box center [777, 131] width 818 height 14
